Goal: Transaction & Acquisition: Purchase product/service

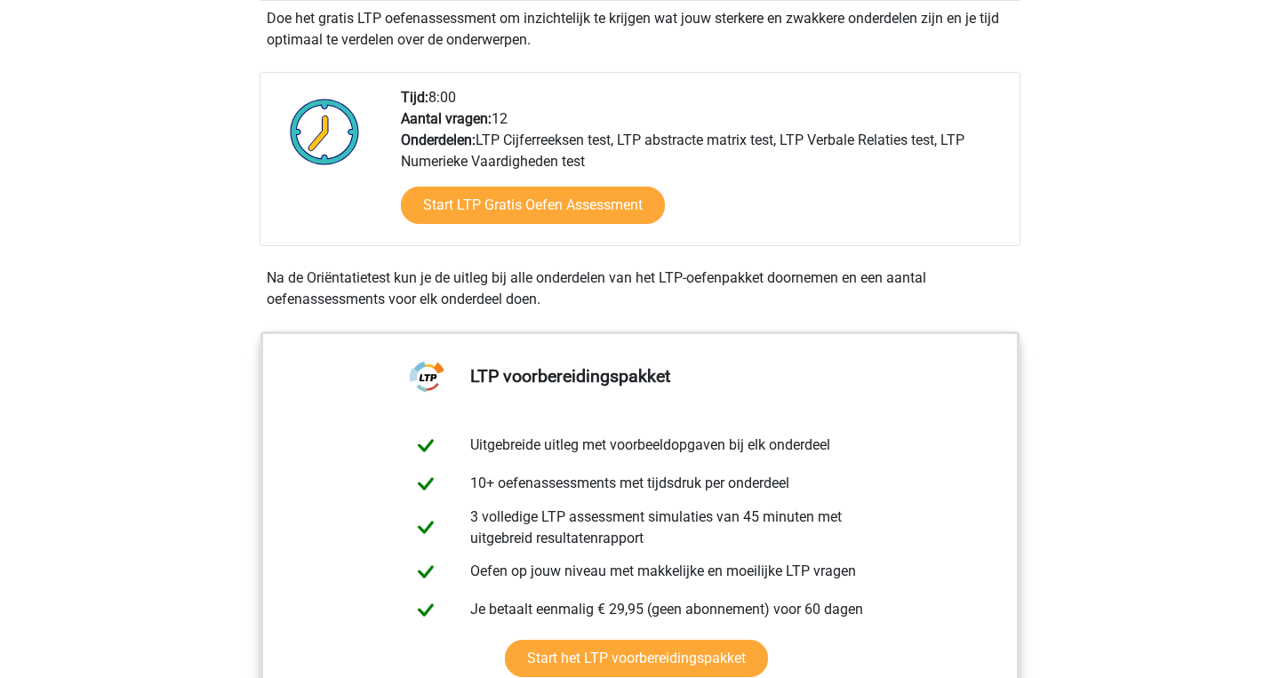
scroll to position [393, 0]
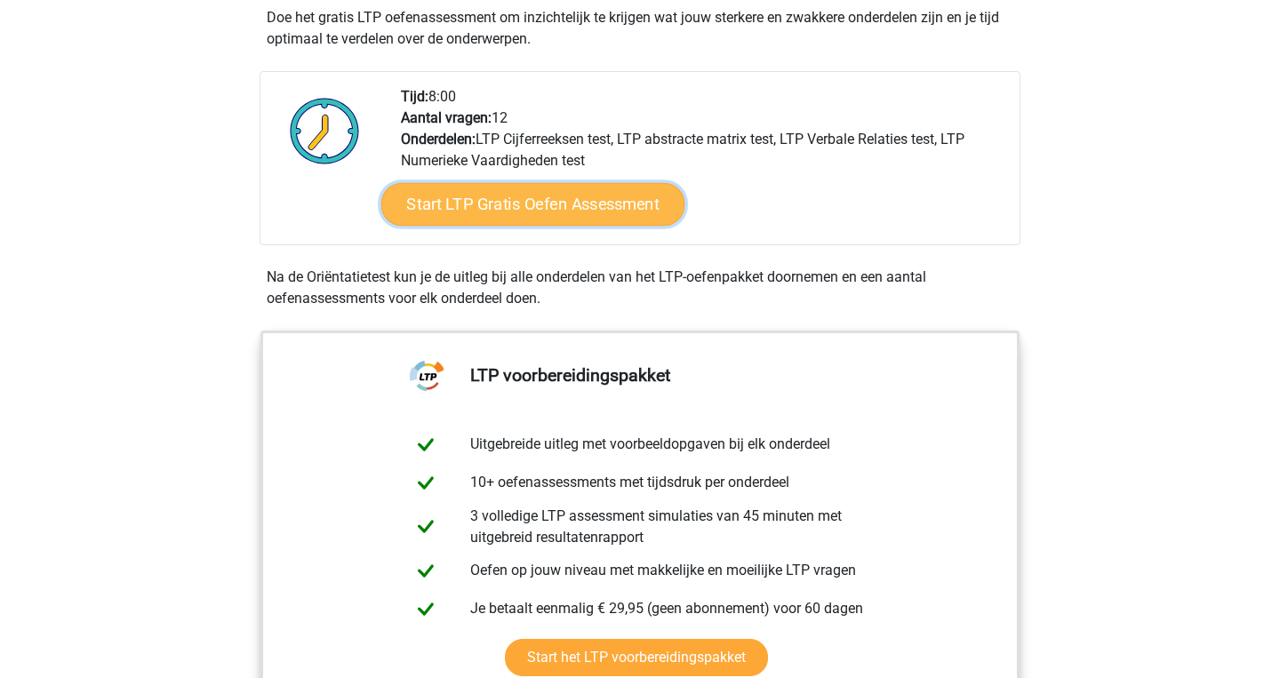
click at [601, 196] on link "Start LTP Gratis Oefen Assessment" at bounding box center [533, 204] width 304 height 43
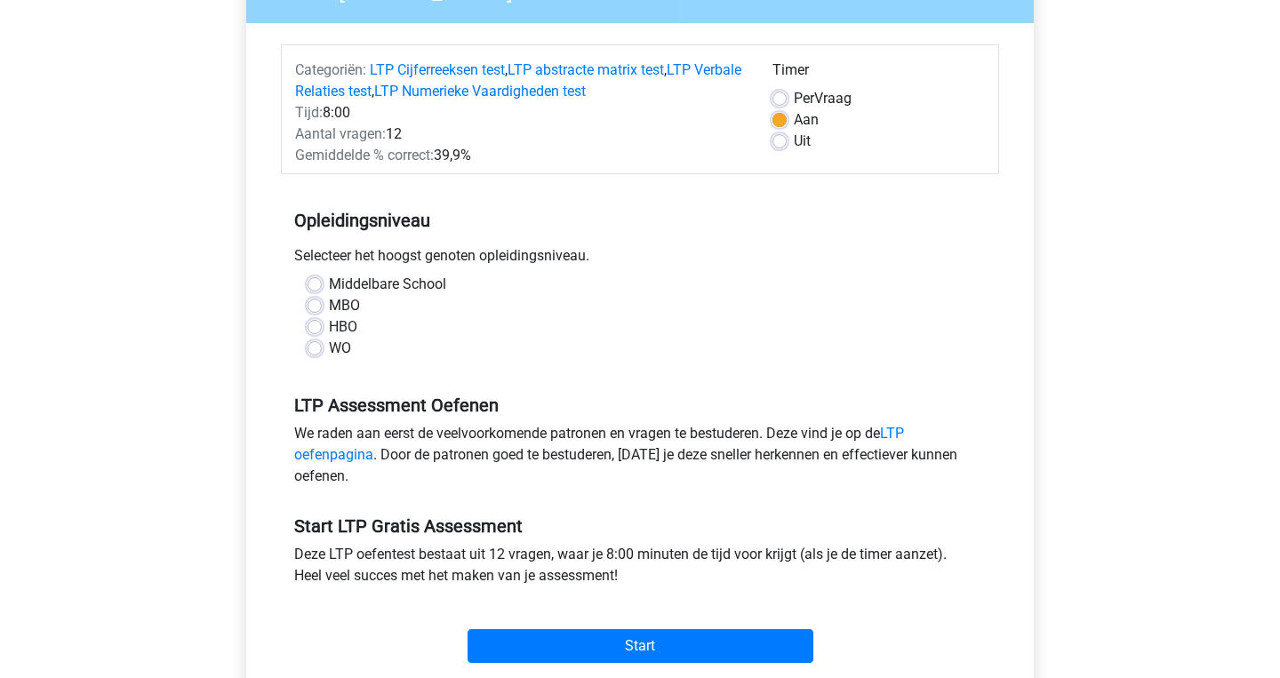
scroll to position [199, 0]
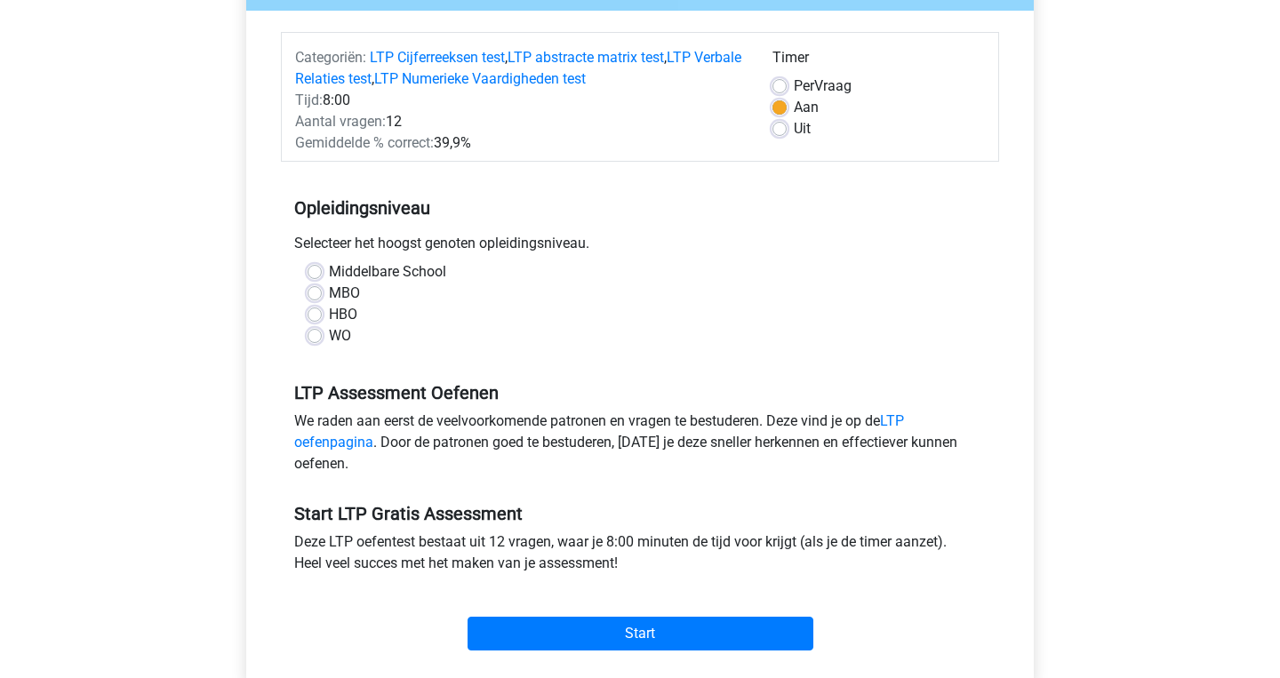
click at [329, 340] on label "WO" at bounding box center [340, 335] width 22 height 21
click at [318, 340] on input "WO" at bounding box center [315, 334] width 14 height 18
radio input "true"
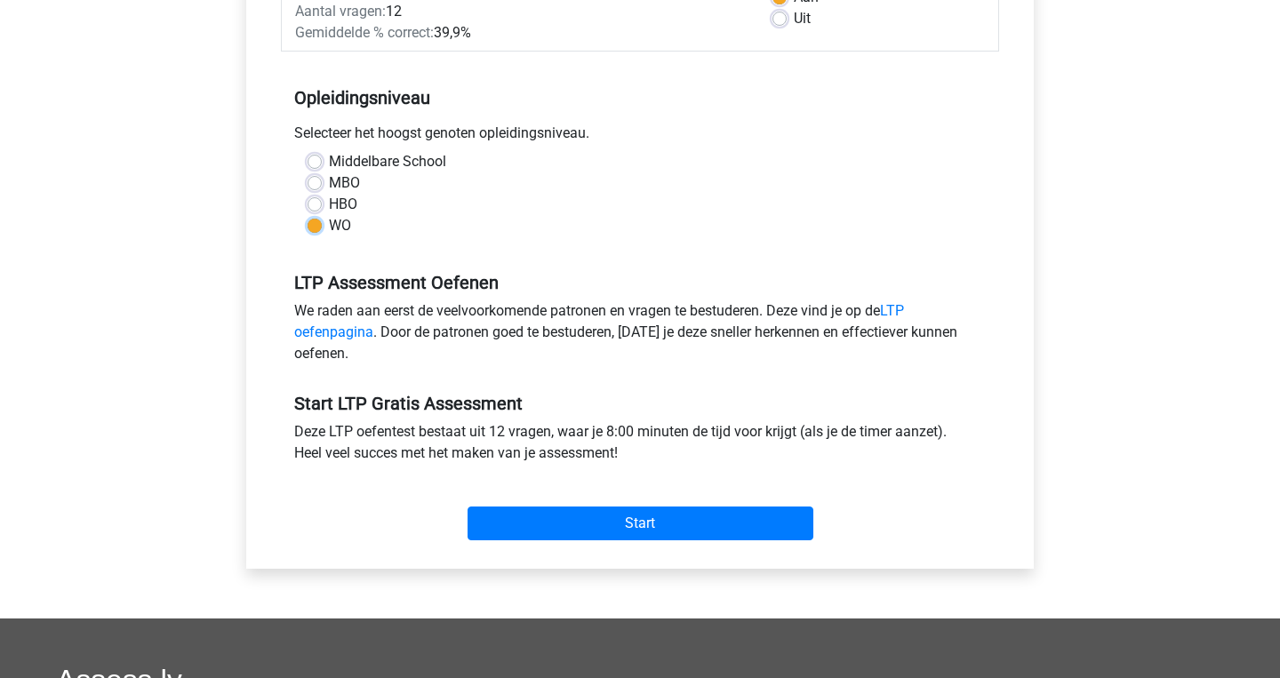
scroll to position [316, 0]
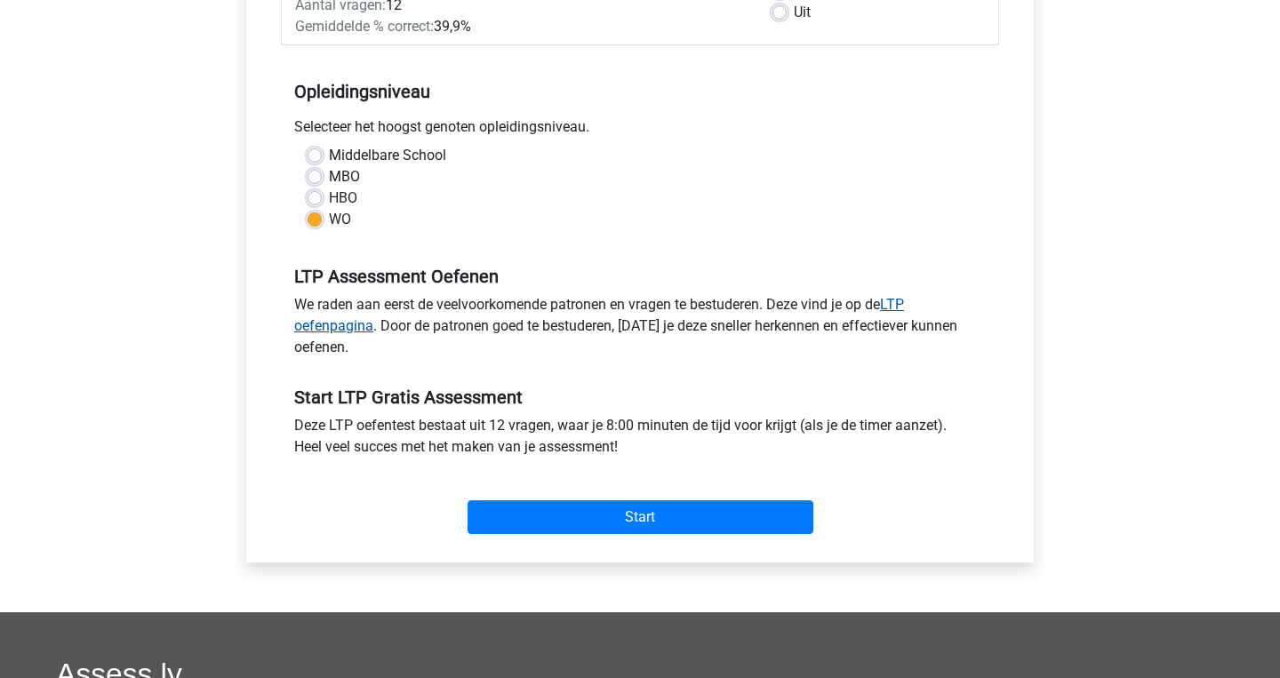
click at [350, 322] on link "LTP oefenpagina" at bounding box center [599, 315] width 610 height 38
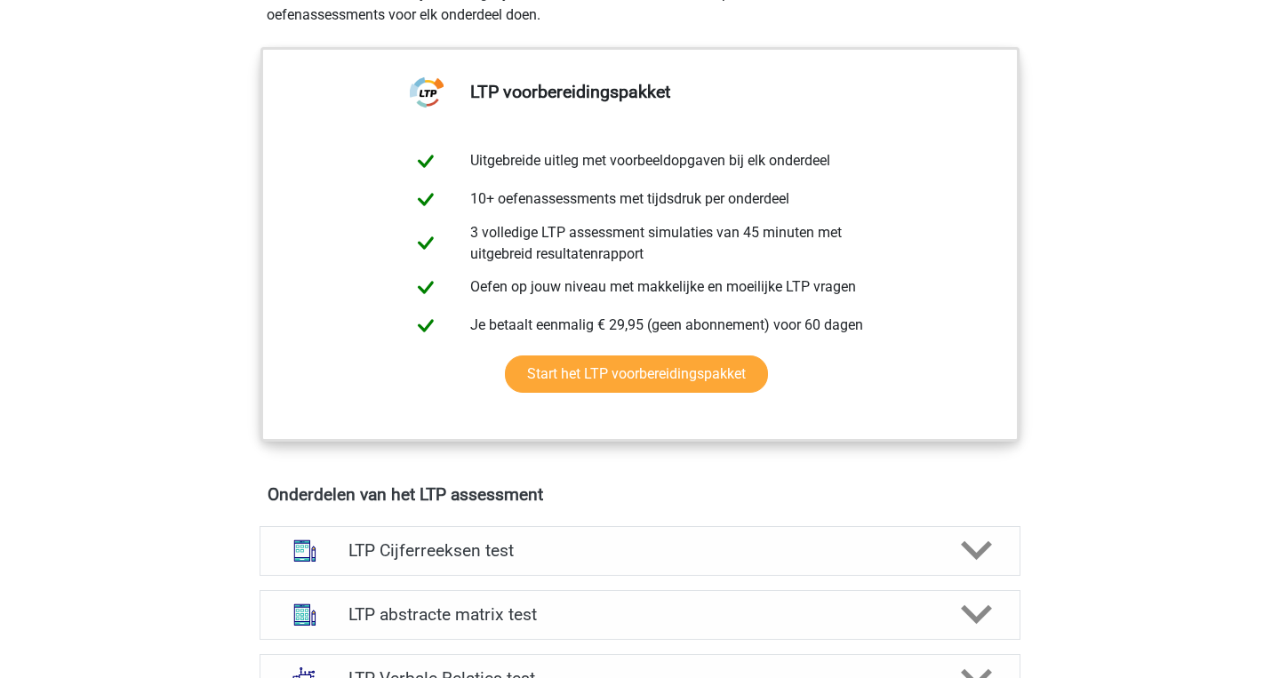
scroll to position [681, 0]
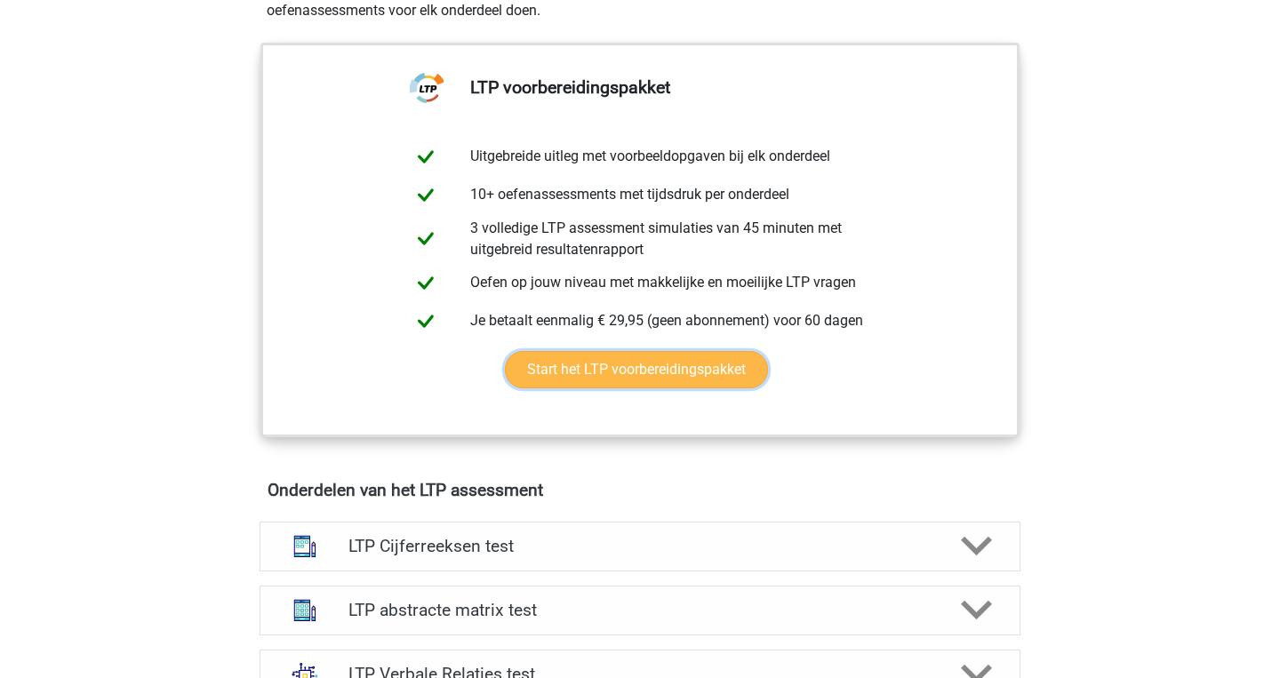
click at [629, 388] on link "Start het LTP voorbereidingspakket" at bounding box center [636, 369] width 263 height 37
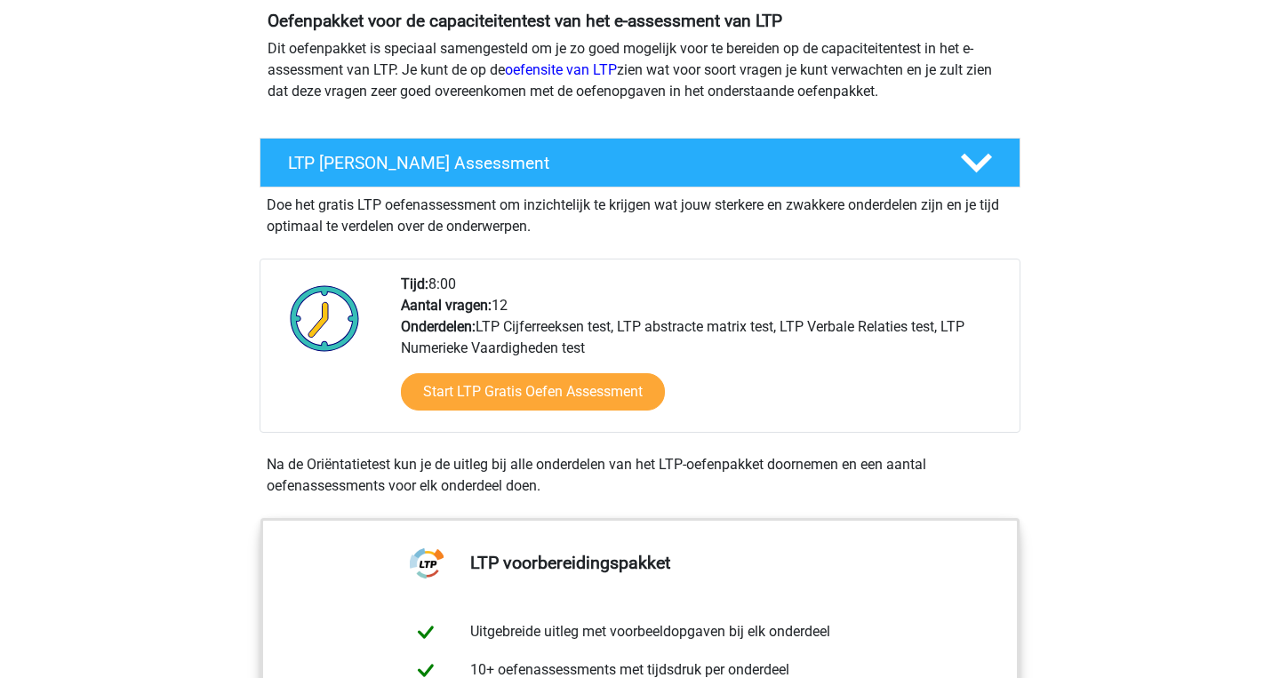
scroll to position [0, 0]
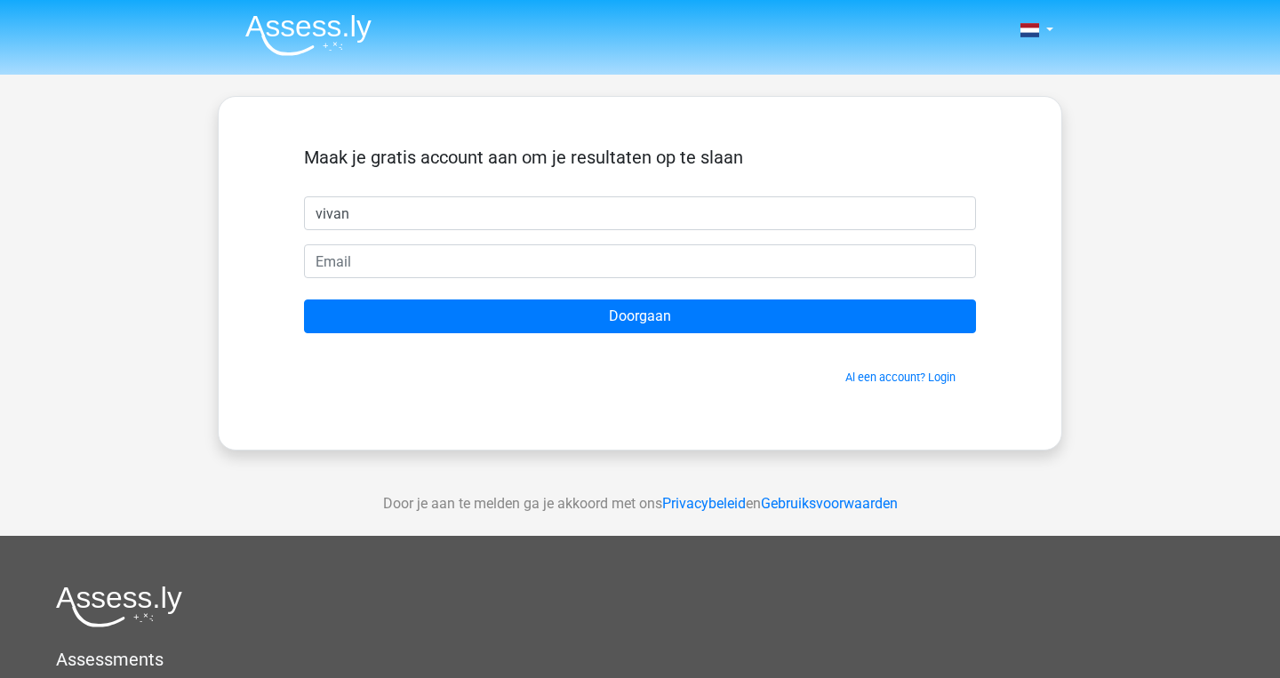
type input "vivan"
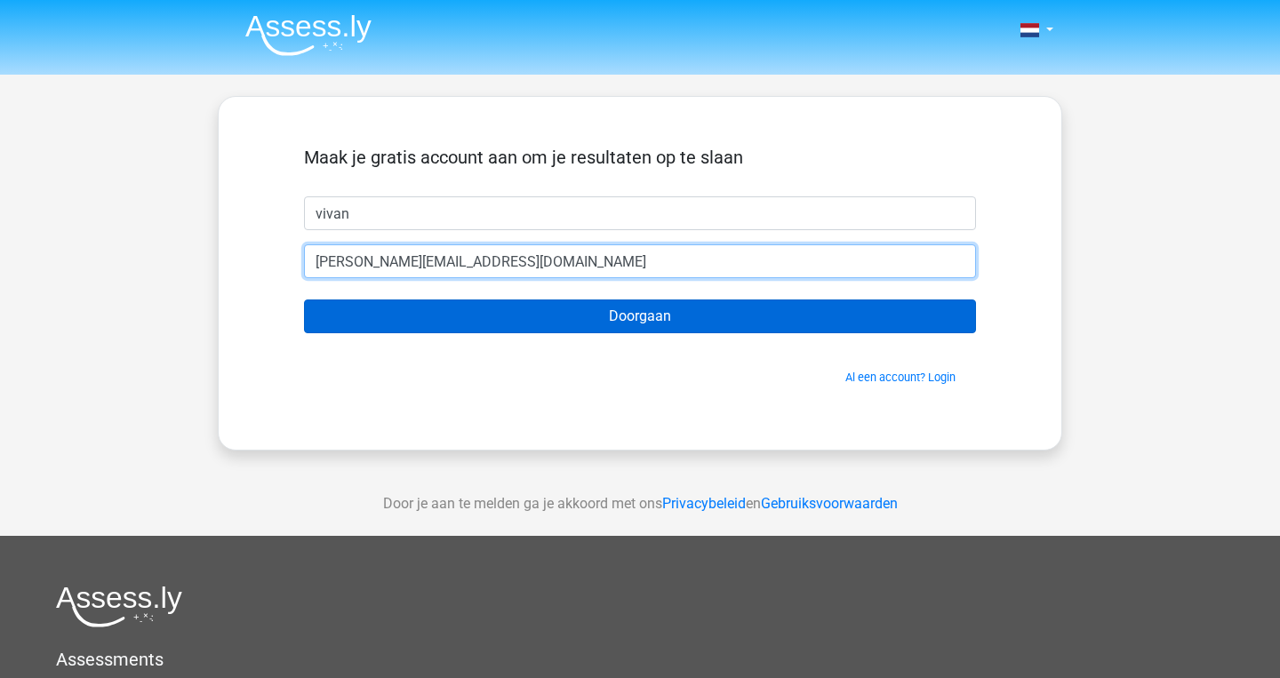
type input "vivianscharmin@hotmail.com"
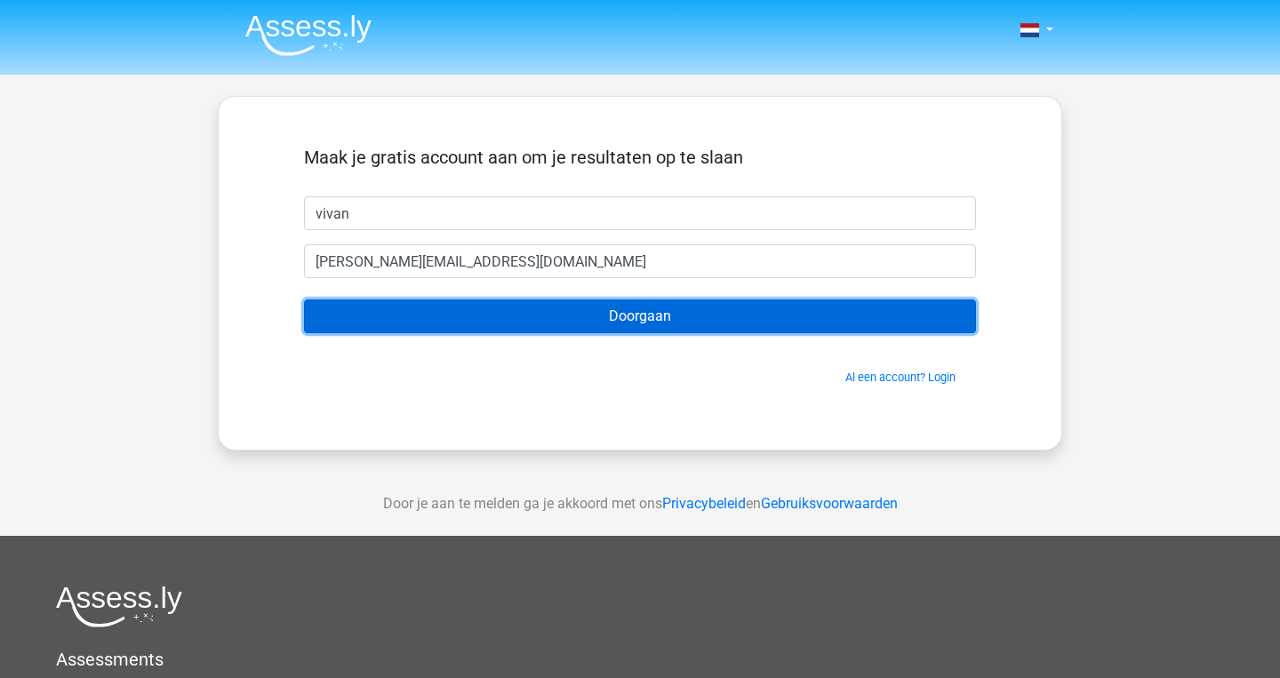
click at [432, 331] on input "Doorgaan" at bounding box center [640, 317] width 672 height 34
